Goal: Book appointment/travel/reservation

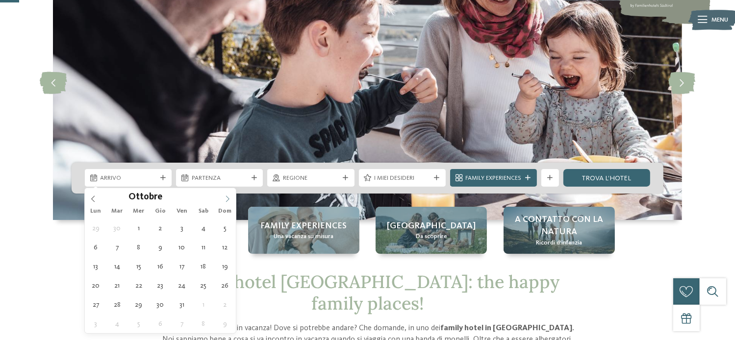
click at [227, 199] on icon at bounding box center [227, 199] width 7 height 7
type div "[DATE]"
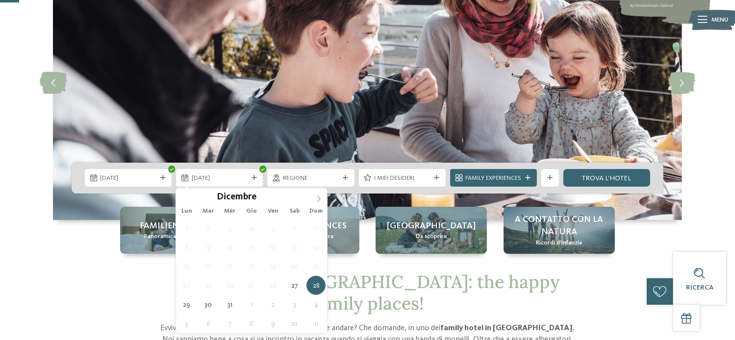
type input "****"
click at [316, 199] on icon at bounding box center [318, 199] width 7 height 7
type div "[DATE]"
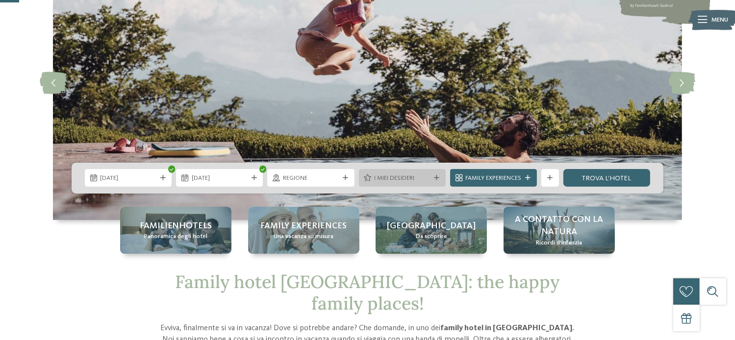
click at [424, 175] on span "I miei desideri" at bounding box center [402, 178] width 56 height 9
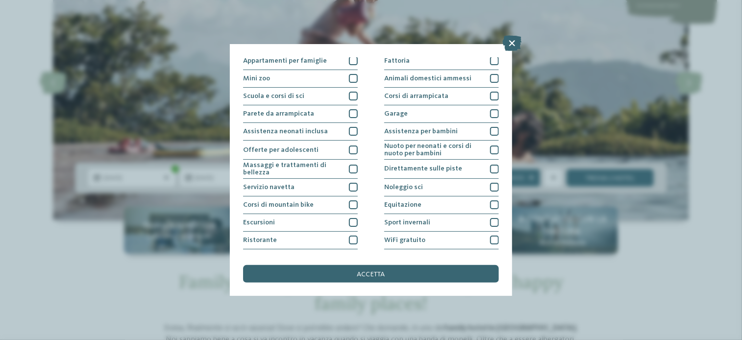
scroll to position [123, 0]
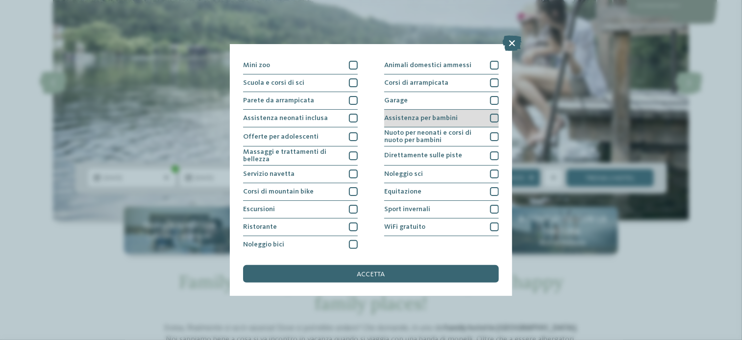
click at [490, 117] on div at bounding box center [494, 118] width 9 height 9
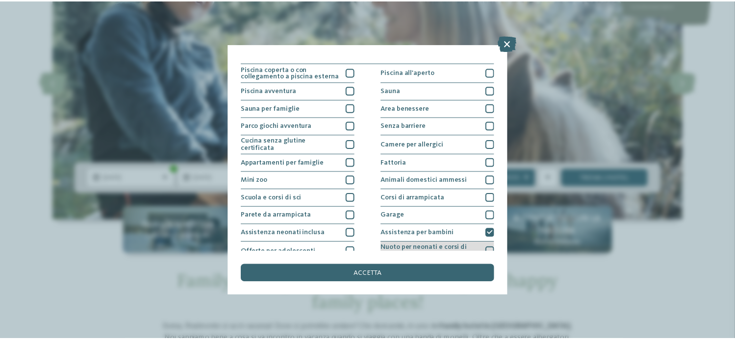
scroll to position [0, 0]
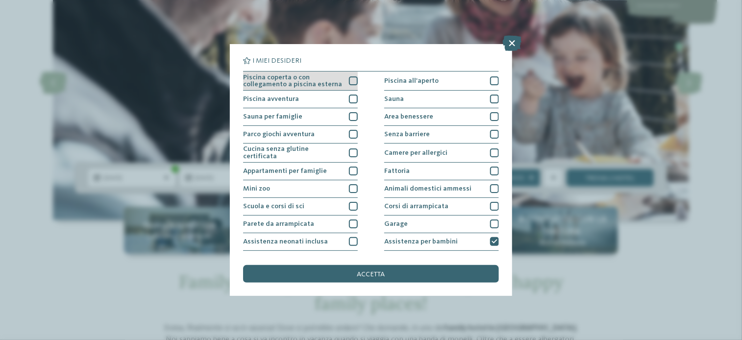
click at [355, 79] on div at bounding box center [353, 80] width 9 height 9
click at [383, 273] on span "accetta" at bounding box center [371, 274] width 28 height 7
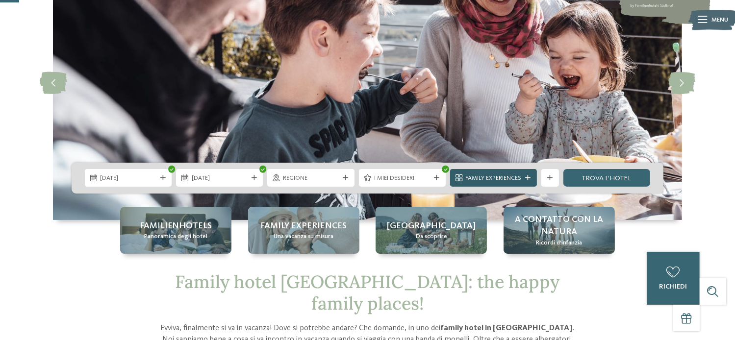
click at [517, 175] on span "Family Experiences" at bounding box center [493, 178] width 56 height 9
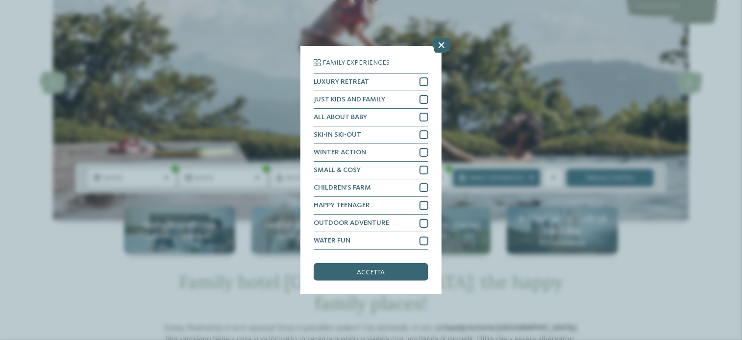
drag, startPoint x: 441, startPoint y: 48, endPoint x: 453, endPoint y: 53, distance: 13.4
click at [440, 48] on icon at bounding box center [441, 45] width 19 height 16
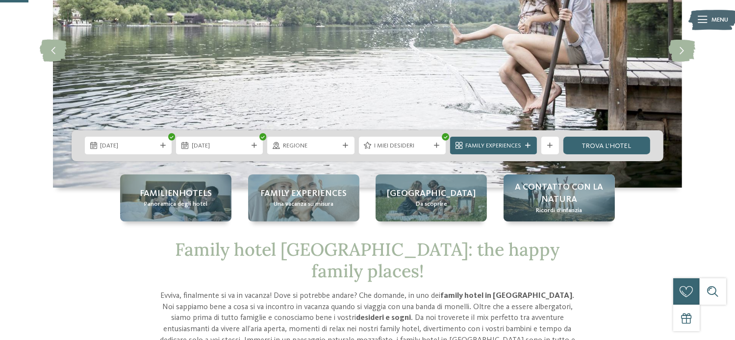
scroll to position [147, 0]
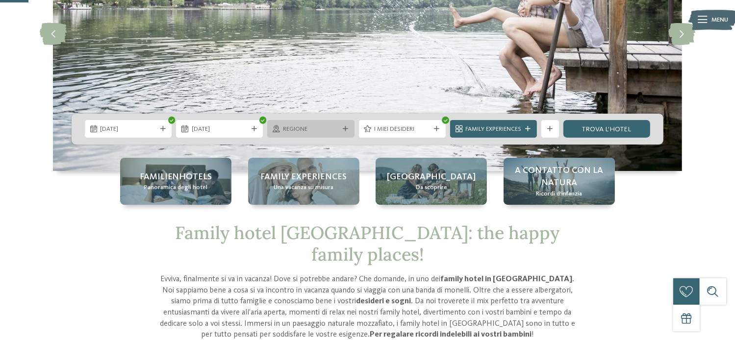
click at [326, 125] on span "Regione" at bounding box center [311, 129] width 56 height 9
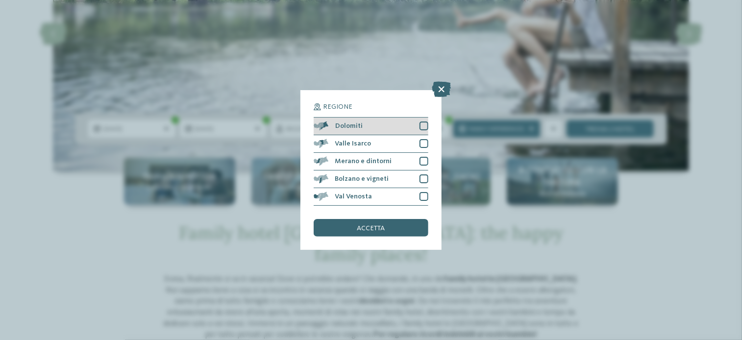
click at [409, 124] on div "Dolomiti" at bounding box center [371, 127] width 115 height 18
click at [416, 133] on div "Dolomiti" at bounding box center [371, 127] width 115 height 18
click at [418, 141] on div "Valle Isarco" at bounding box center [371, 144] width 115 height 18
click at [418, 119] on div "Dolomiti" at bounding box center [371, 127] width 115 height 18
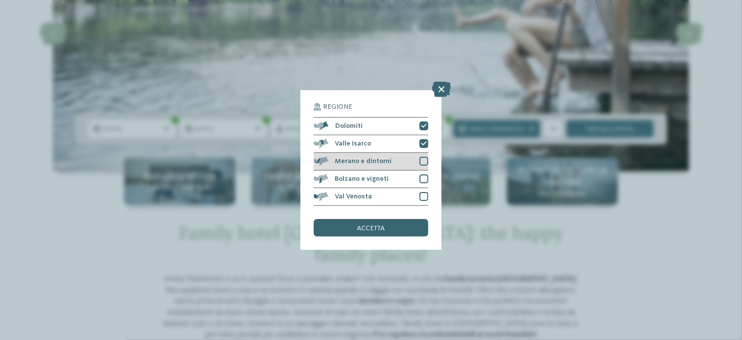
click at [425, 163] on div at bounding box center [423, 161] width 9 height 9
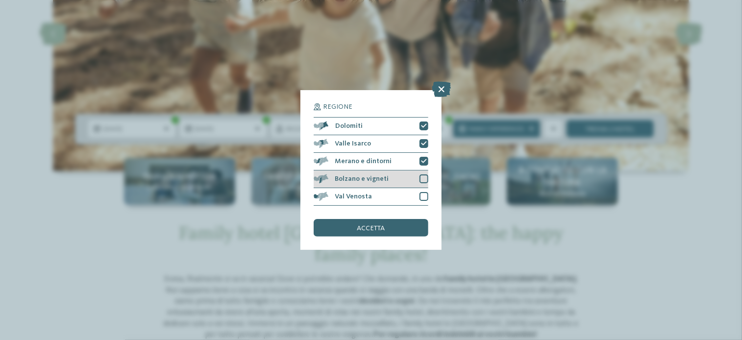
drag, startPoint x: 423, startPoint y: 172, endPoint x: 419, endPoint y: 181, distance: 9.9
click at [422, 172] on div "Bolzano e vigneti" at bounding box center [371, 180] width 115 height 18
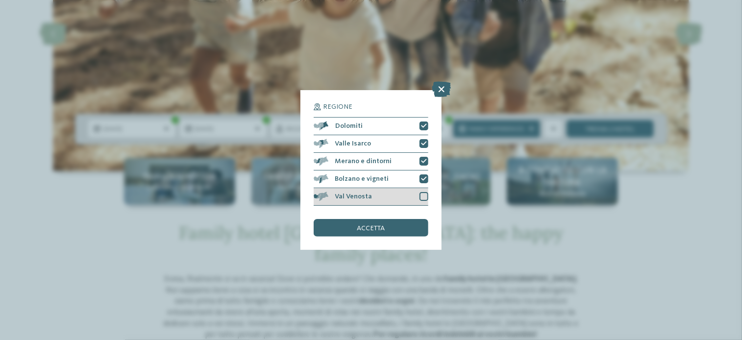
click at [418, 193] on div "Val Venosta" at bounding box center [371, 197] width 115 height 18
click at [385, 231] on div "accetta" at bounding box center [371, 228] width 115 height 18
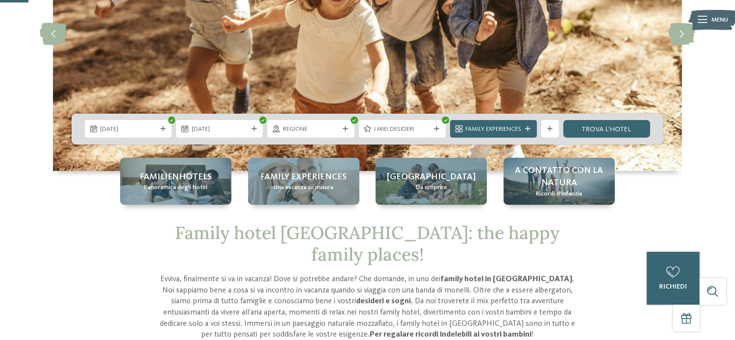
drag, startPoint x: 623, startPoint y: 132, endPoint x: 629, endPoint y: 138, distance: 8.3
click at [623, 131] on link "trova l’hotel" at bounding box center [606, 129] width 87 height 18
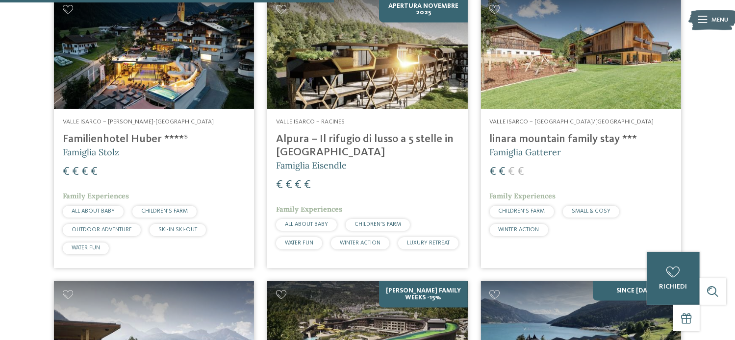
scroll to position [992, 0]
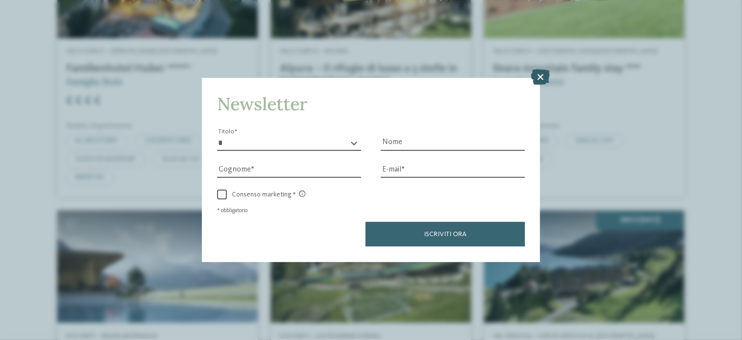
click at [541, 76] on icon at bounding box center [540, 78] width 19 height 16
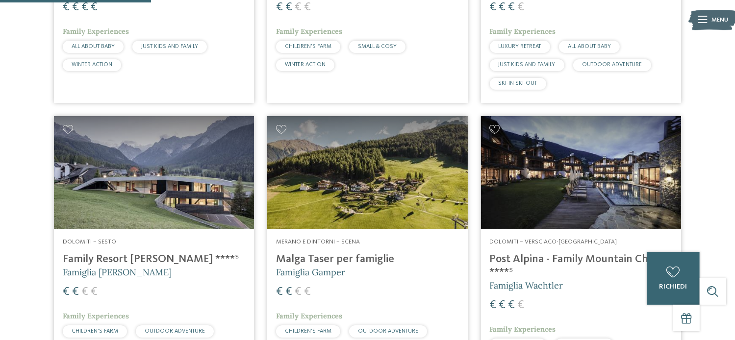
scroll to position [404, 0]
